Goal: Task Accomplishment & Management: Manage account settings

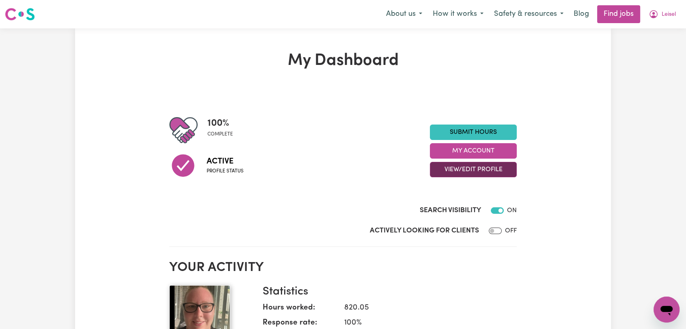
click at [461, 169] on button "View/Edit Profile" at bounding box center [473, 169] width 87 height 15
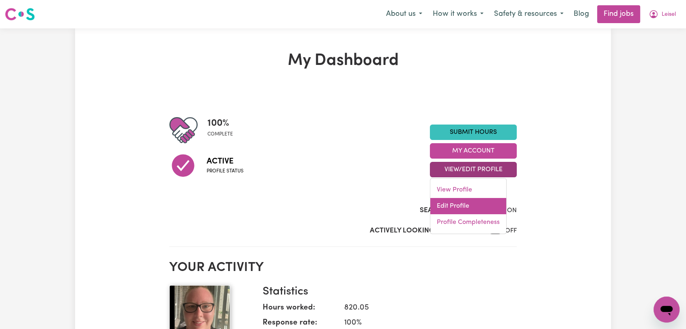
click at [460, 201] on link "Edit Profile" at bounding box center [468, 206] width 76 height 16
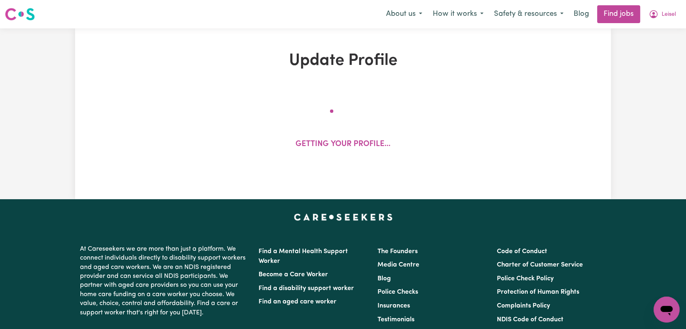
select select "[DEMOGRAPHIC_DATA]"
select select "[DEMOGRAPHIC_DATA] Citizen"
select select "Studying a healthcare related degree or qualification"
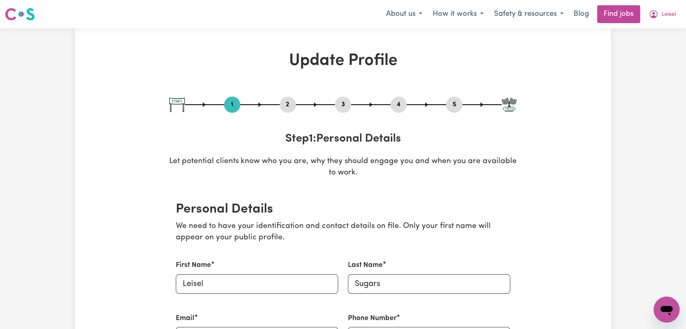
click at [395, 106] on button "4" at bounding box center [399, 104] width 16 height 11
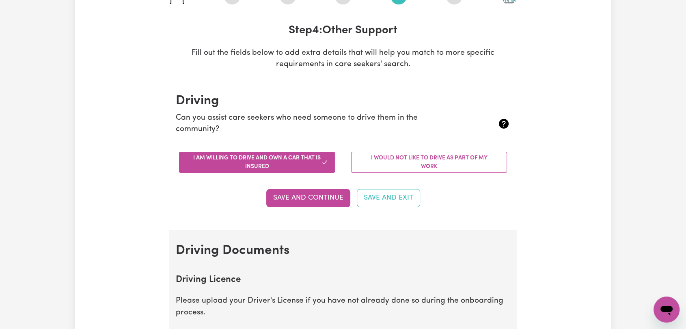
scroll to position [225, 0]
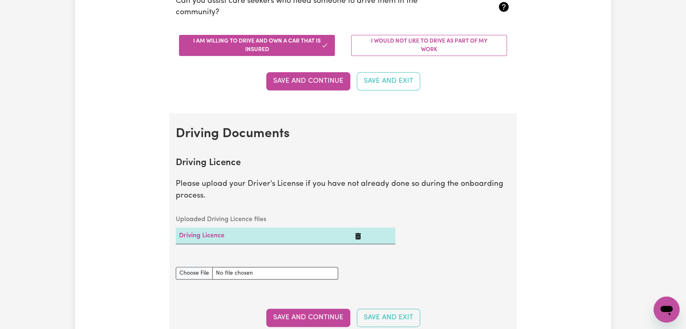
click at [357, 239] on icon "Delete Driving Licence" at bounding box center [358, 236] width 6 height 6
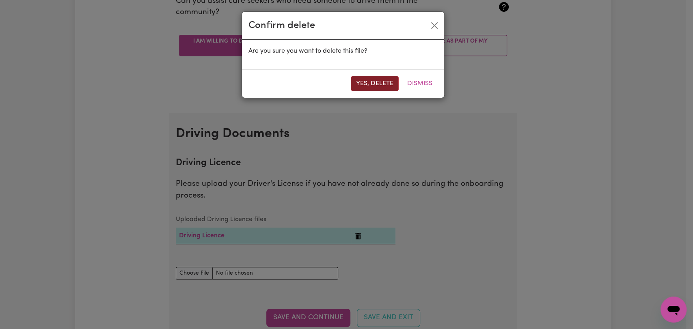
click at [374, 82] on button "Yes, delete" at bounding box center [375, 83] width 48 height 15
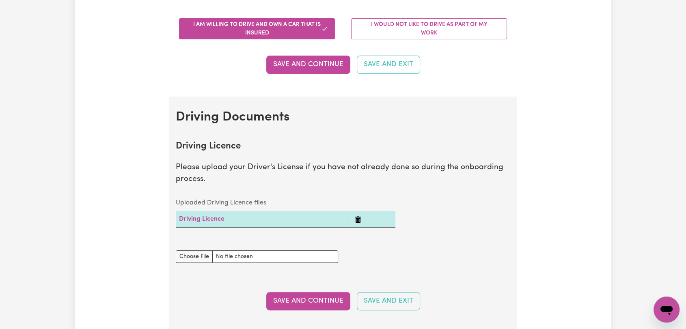
scroll to position [270, 0]
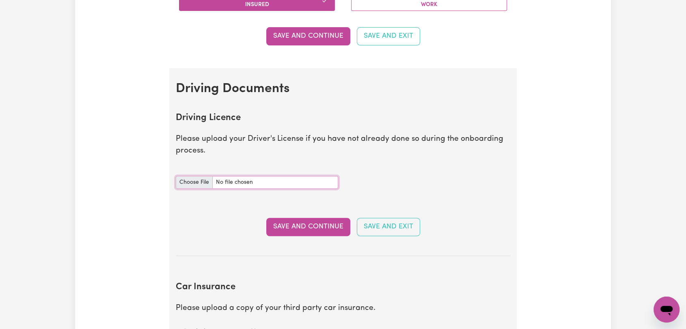
click at [195, 180] on input "Driving Licence document" at bounding box center [257, 182] width 162 height 13
type input "C:\fakepath\Leisel Sugars - DL AU - [DATE].jpeg"
click at [317, 225] on button "Save and Continue" at bounding box center [308, 227] width 84 height 18
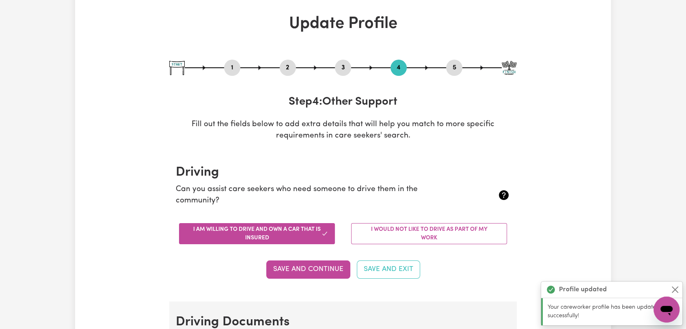
scroll to position [0, 0]
